Goal: Task Accomplishment & Management: Manage account settings

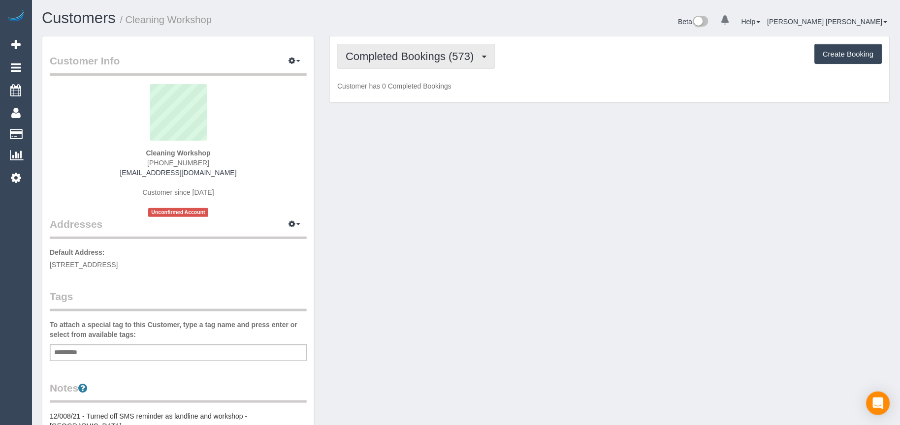
click at [417, 52] on span "Completed Bookings (573)" at bounding box center [412, 56] width 133 height 12
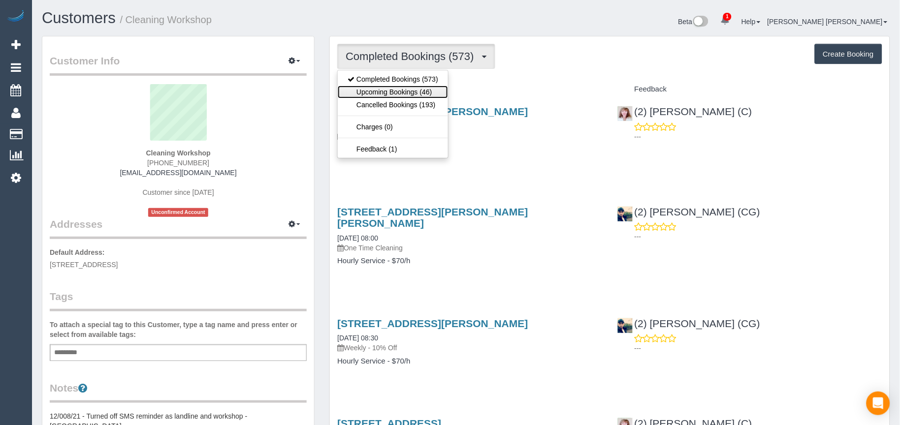
click at [404, 95] on link "Upcoming Bookings (46)" at bounding box center [393, 92] width 110 height 13
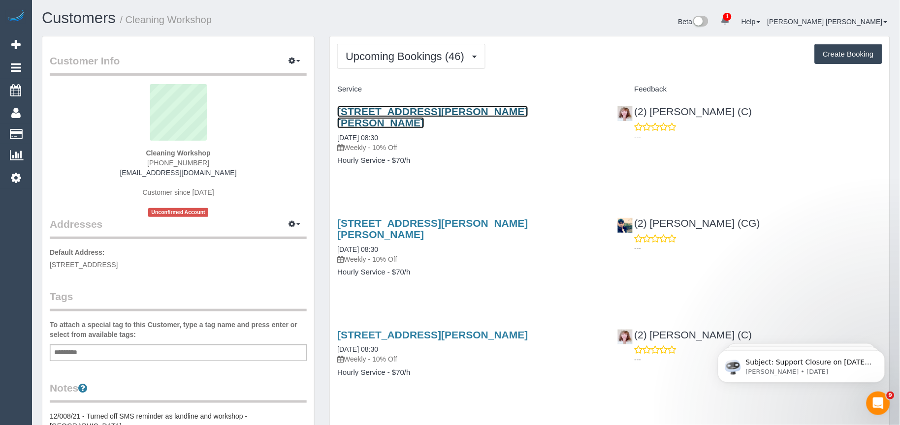
click at [446, 114] on link "[STREET_ADDRESS][PERSON_NAME][PERSON_NAME]" at bounding box center [432, 117] width 191 height 23
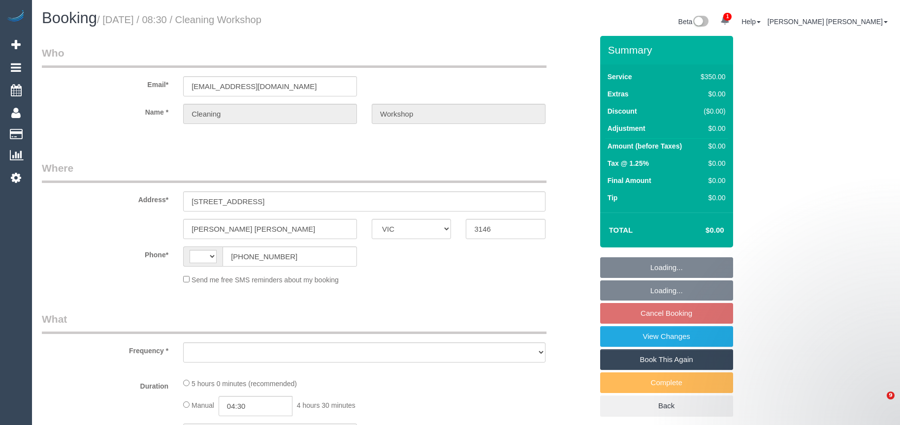
select select "VIC"
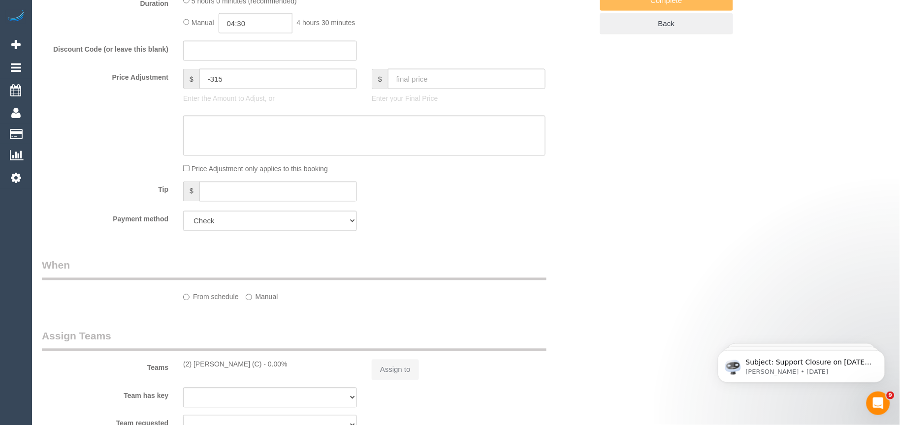
select select "string:AU"
select select "object:831"
select select "300"
select select "number:28"
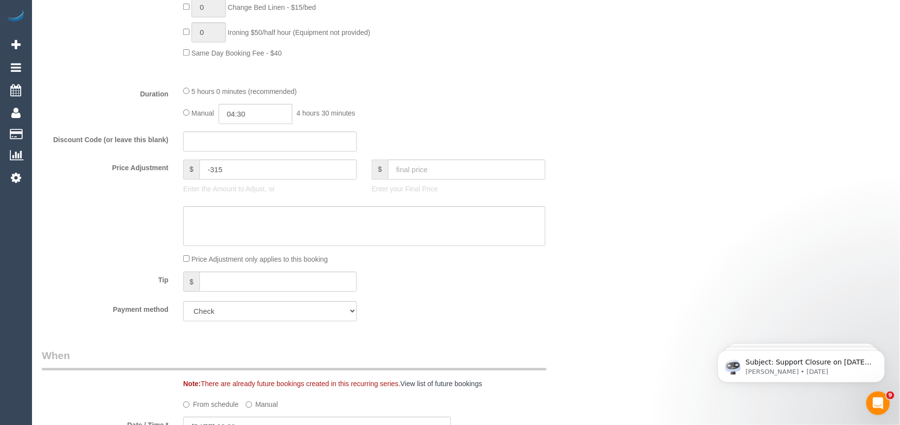
select select "object:1473"
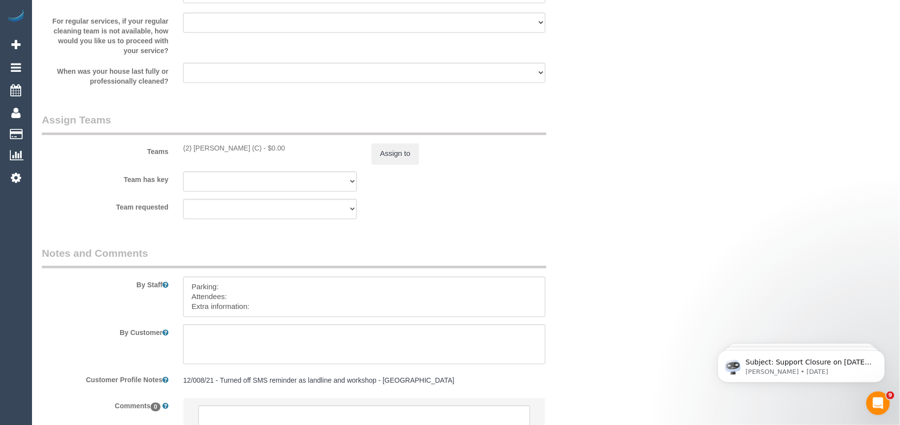
scroll to position [1521, 0]
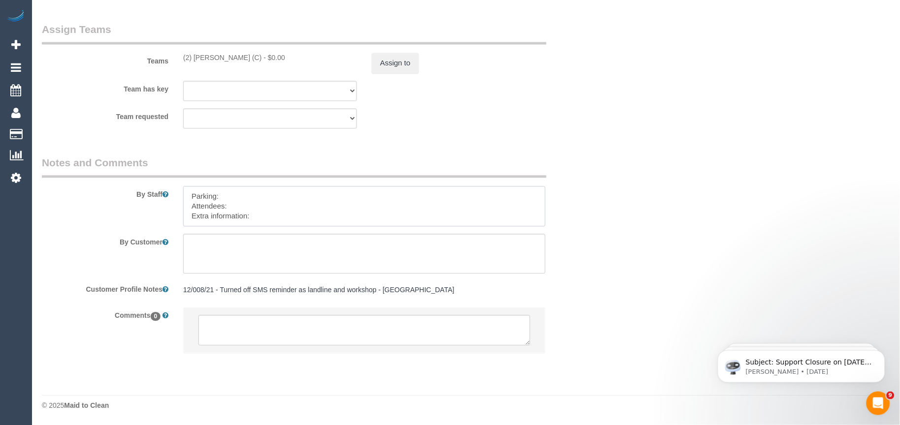
click at [256, 194] on textarea at bounding box center [364, 207] width 362 height 40
paste textarea "The candidates for tomorrow are Ilesh Chaudhari + Rasnaben Chaudhari (Co) +6146…"
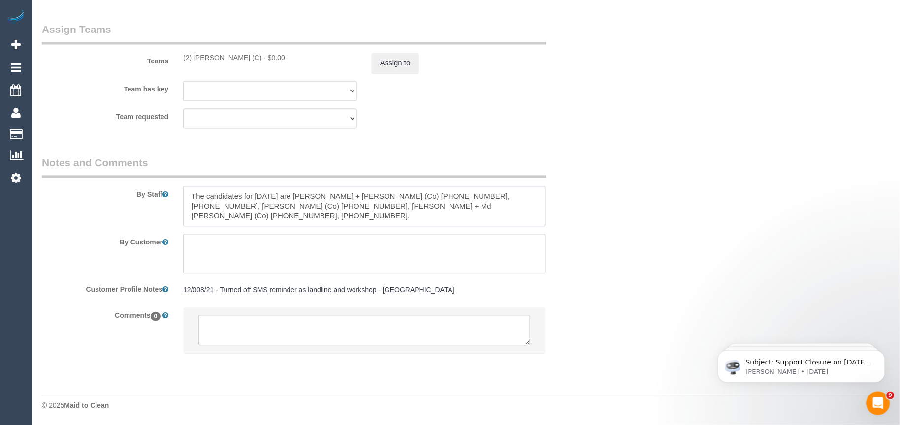
click at [219, 208] on textarea at bounding box center [364, 207] width 362 height 40
click at [188, 195] on textarea at bounding box center [364, 207] width 362 height 40
paste textarea "Candidates Details:"
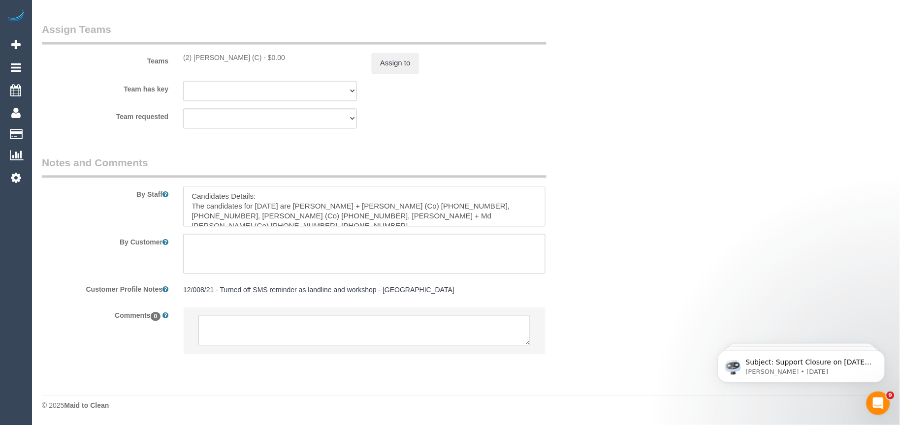
click at [259, 190] on textarea at bounding box center [364, 207] width 362 height 40
paste textarea "Workshop Customer's Name and Contact No.:"
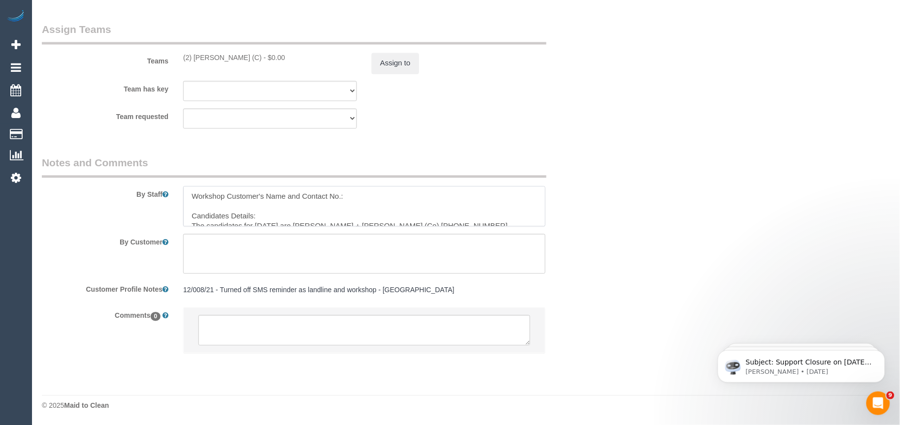
paste textarea "Ash"
paste textarea "410220974"
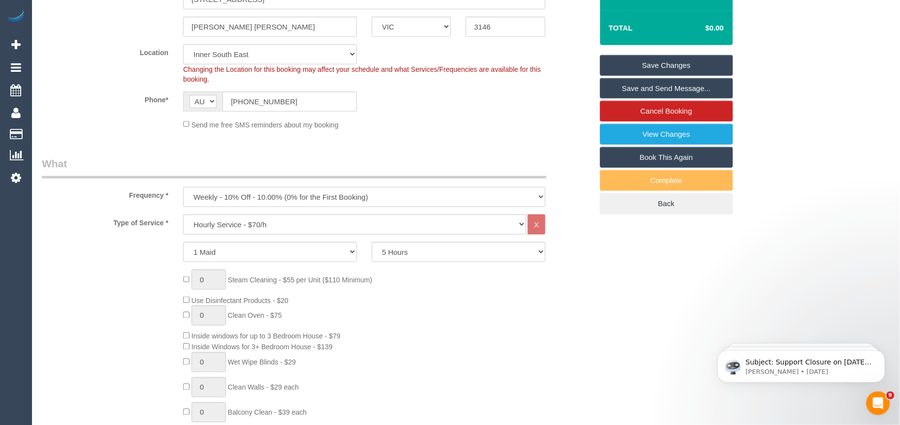
scroll to position [178, 0]
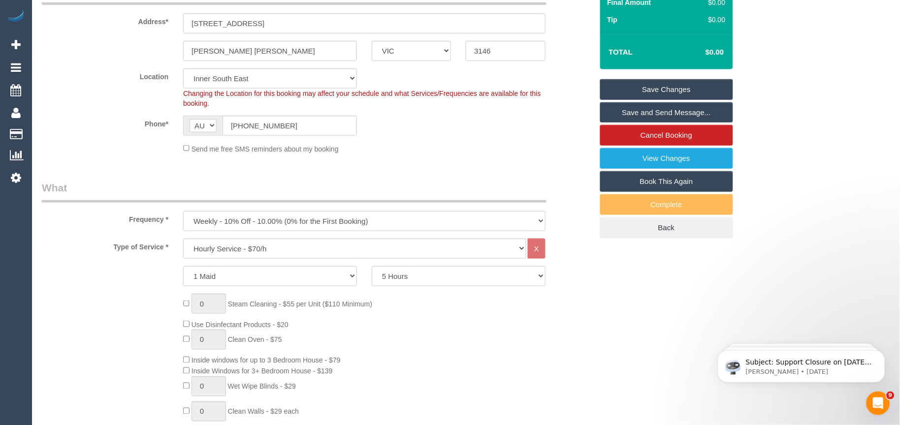
type textarea "Workshop Customer's Name and Contact No.: Ash - 410220974 Candidates Details: T…"
click at [684, 86] on link "Save Changes" at bounding box center [666, 89] width 133 height 21
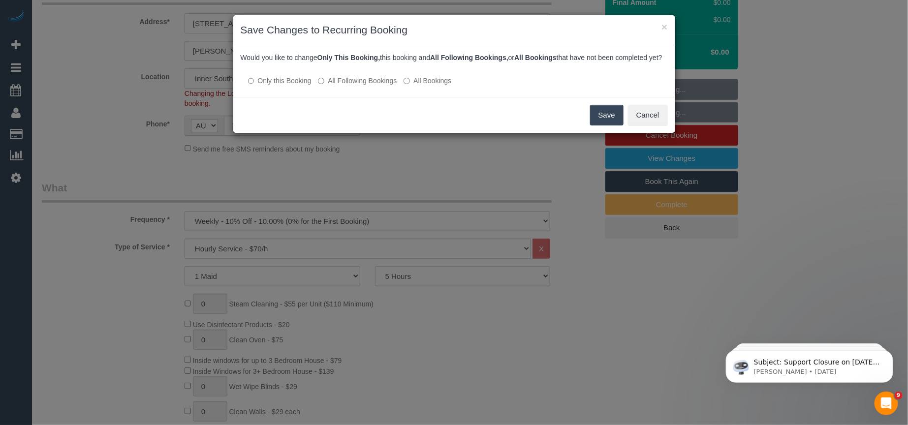
click at [485, 26] on h3 "Save Changes to Recurring Booking" at bounding box center [454, 30] width 427 height 15
click at [610, 124] on button "Save" at bounding box center [606, 115] width 33 height 21
